Goal: Information Seeking & Learning: Compare options

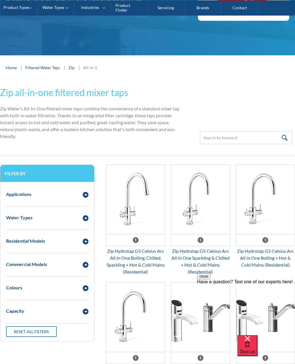
scroll to position [132, 3]
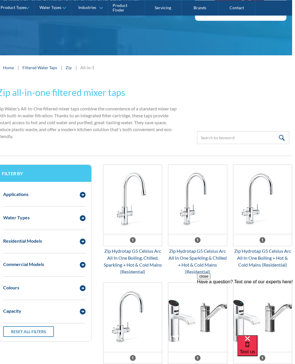
click at [129, 216] on img "Email Form 3" at bounding box center [132, 199] width 58 height 69
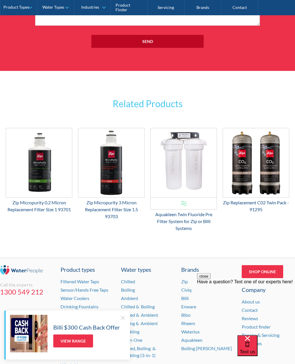
scroll to position [830, 0]
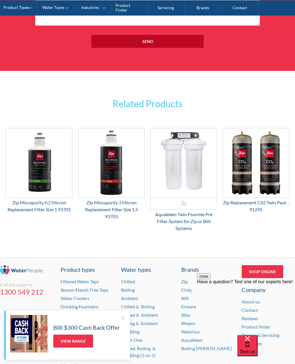
click at [189, 301] on link "Billi" at bounding box center [184, 297] width 7 height 5
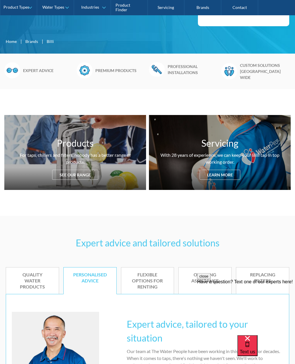
scroll to position [148, 0]
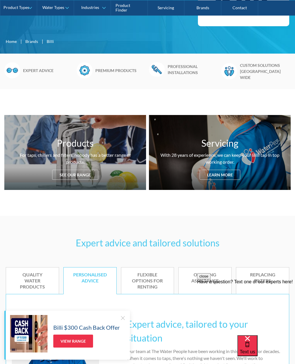
click at [85, 170] on div "See our range" at bounding box center [75, 175] width 46 height 10
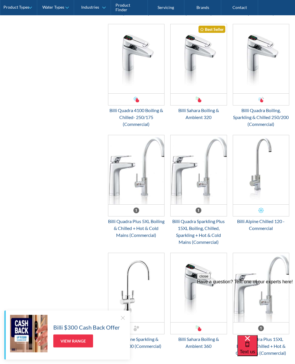
scroll to position [1350, 0]
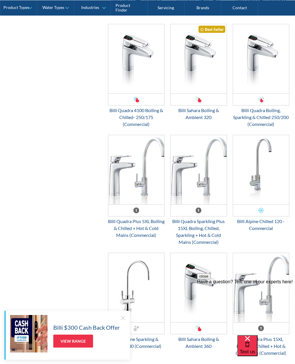
click at [126, 334] on div "Billi $300 Cash Back Offer View Range" at bounding box center [67, 335] width 126 height 49
click at [125, 321] on div at bounding box center [123, 318] width 6 height 6
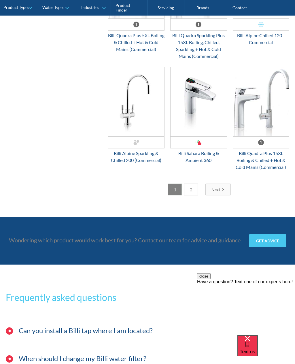
scroll to position [1537, 0]
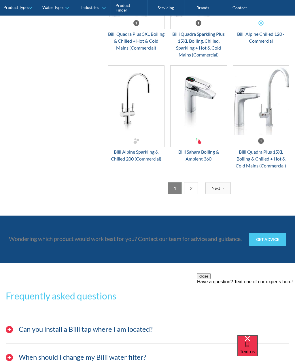
click at [194, 182] on link "2" at bounding box center [191, 188] width 14 height 12
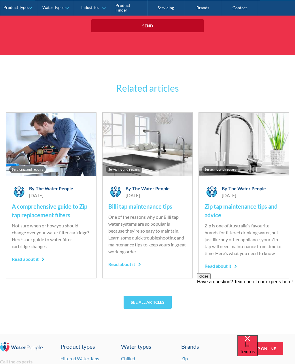
scroll to position [1755, 0]
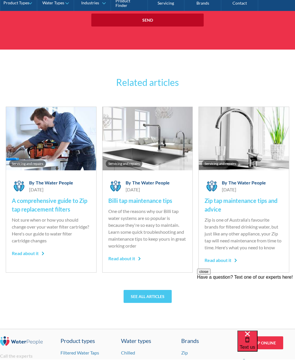
scroll to position [1774, 0]
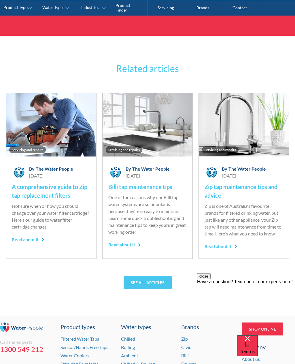
scroll to position [166, 0]
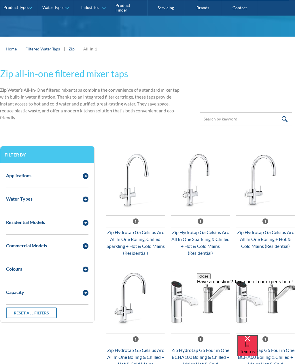
click at [147, 185] on img "Email Form 3" at bounding box center [135, 180] width 58 height 69
